Goal: Information Seeking & Learning: Learn about a topic

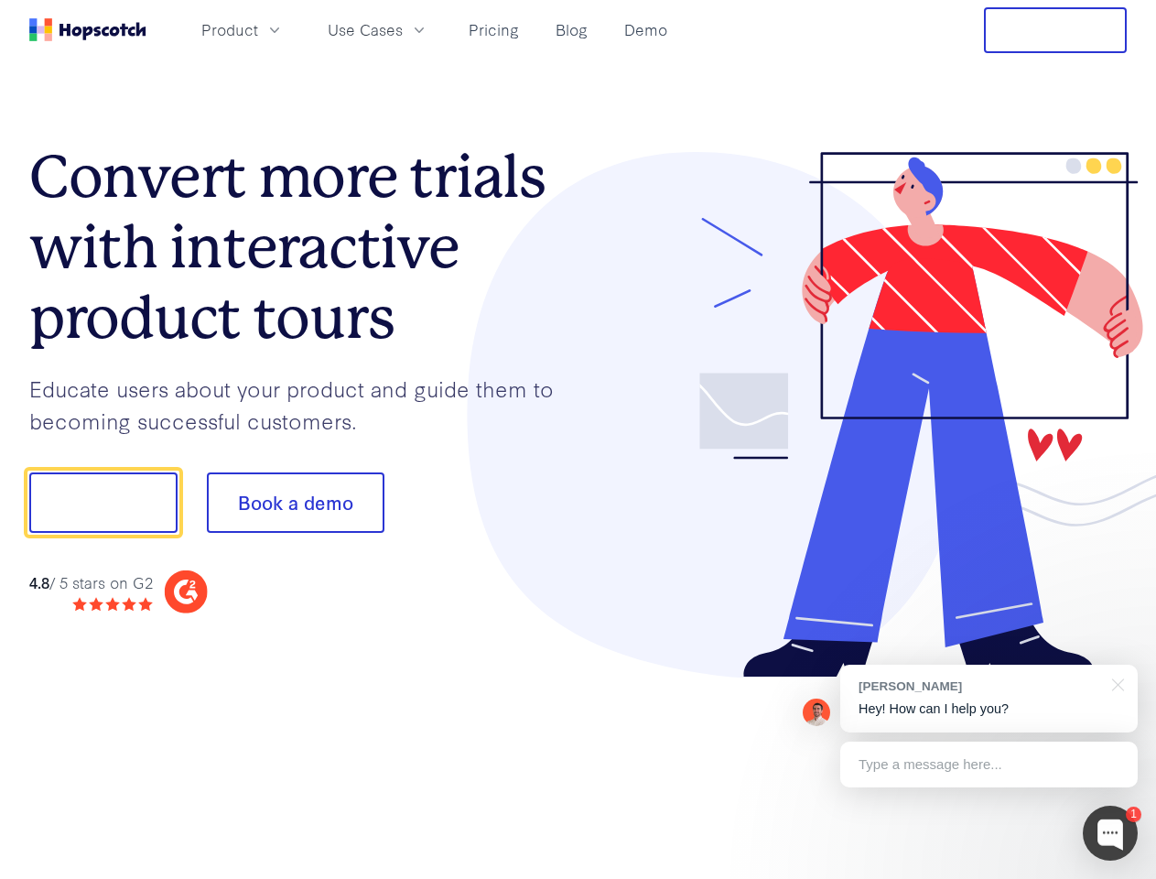
click at [578, 439] on div at bounding box center [852, 415] width 549 height 526
click at [258, 29] on span "Product" at bounding box center [229, 29] width 57 height 23
click at [403, 29] on span "Use Cases" at bounding box center [365, 29] width 75 height 23
click at [1055, 30] on button "Free Trial" at bounding box center [1055, 30] width 143 height 46
click at [102, 502] on button "Show me!" at bounding box center [103, 502] width 148 height 60
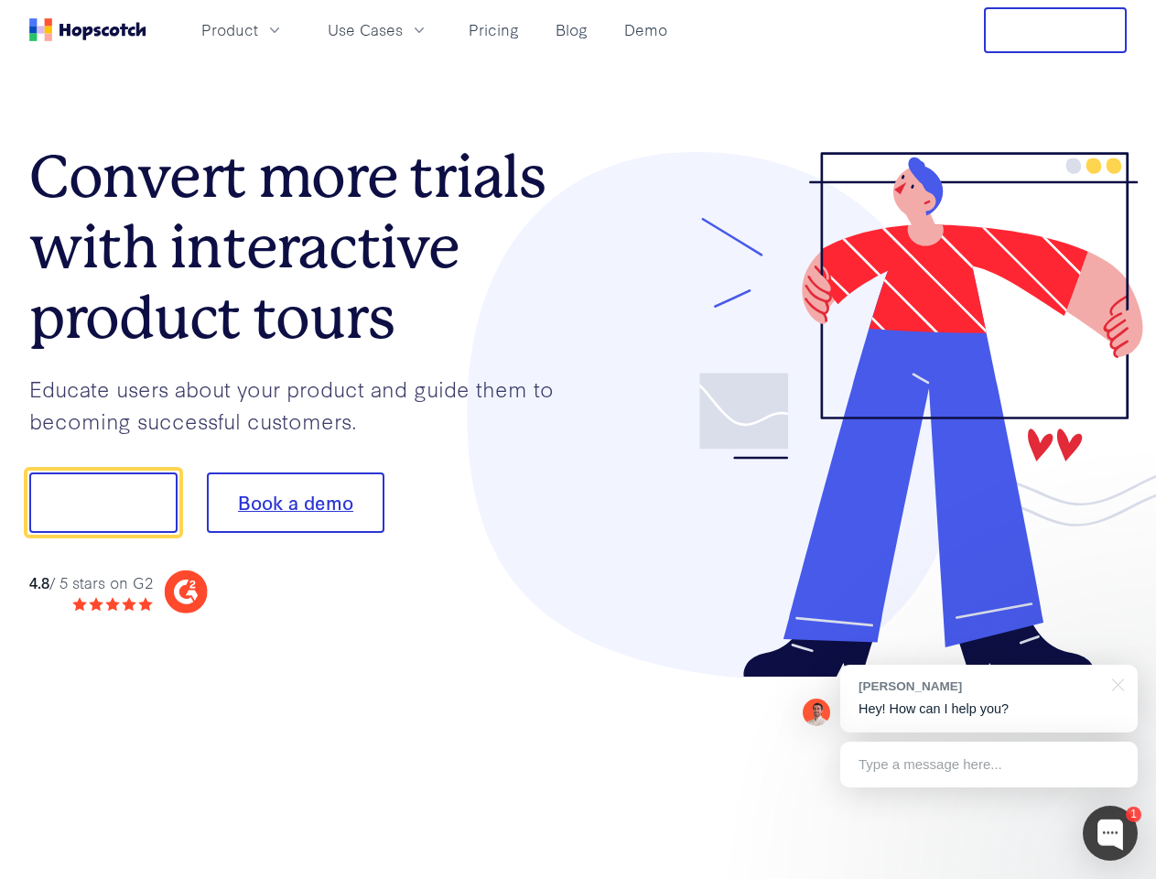
click at [295, 502] on button "Book a demo" at bounding box center [296, 502] width 178 height 60
click at [1110, 833] on div at bounding box center [1110, 832] width 55 height 55
click at [988, 698] on div "[PERSON_NAME] Hey! How can I help you?" at bounding box center [988, 698] width 297 height 68
click at [1115, 683] on div at bounding box center [1115, 683] width 46 height 38
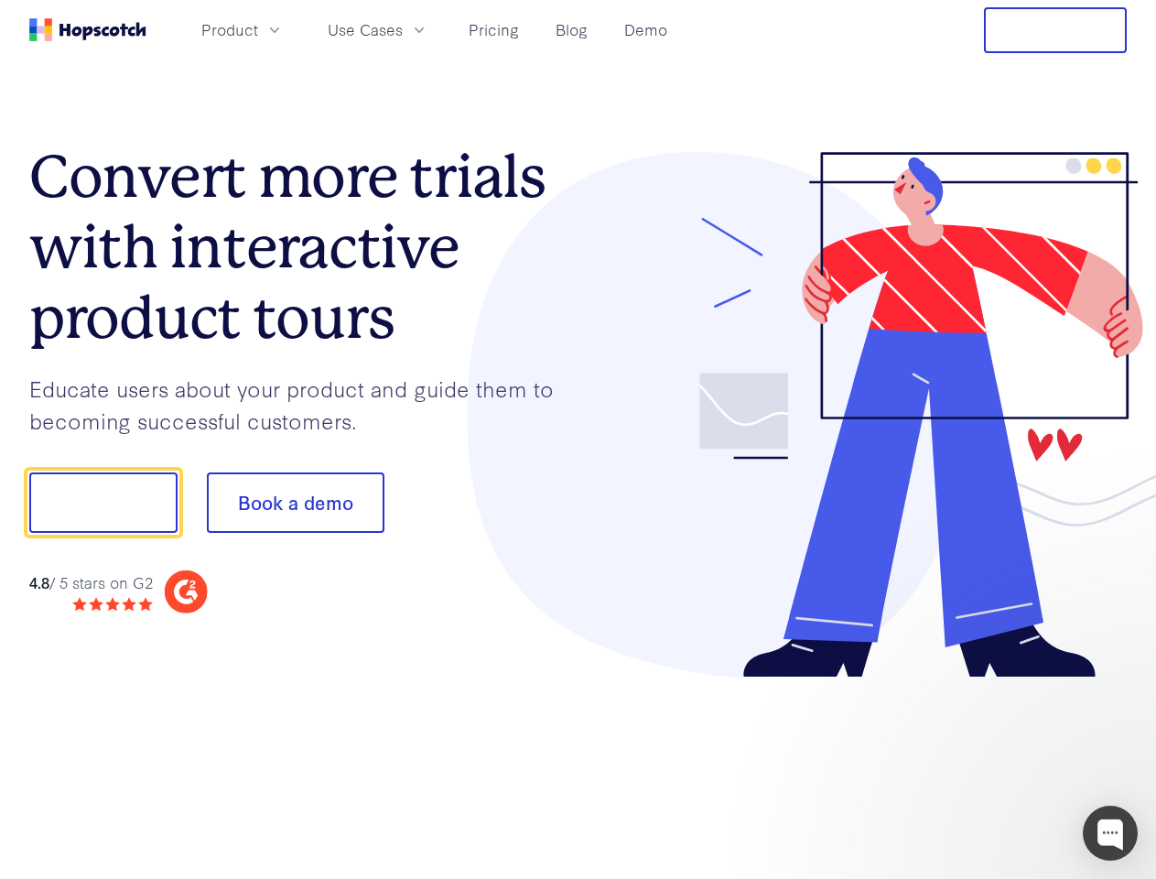
click at [988, 764] on div at bounding box center [965, 500] width 343 height 610
